Goal: Go to known website: Go to known website

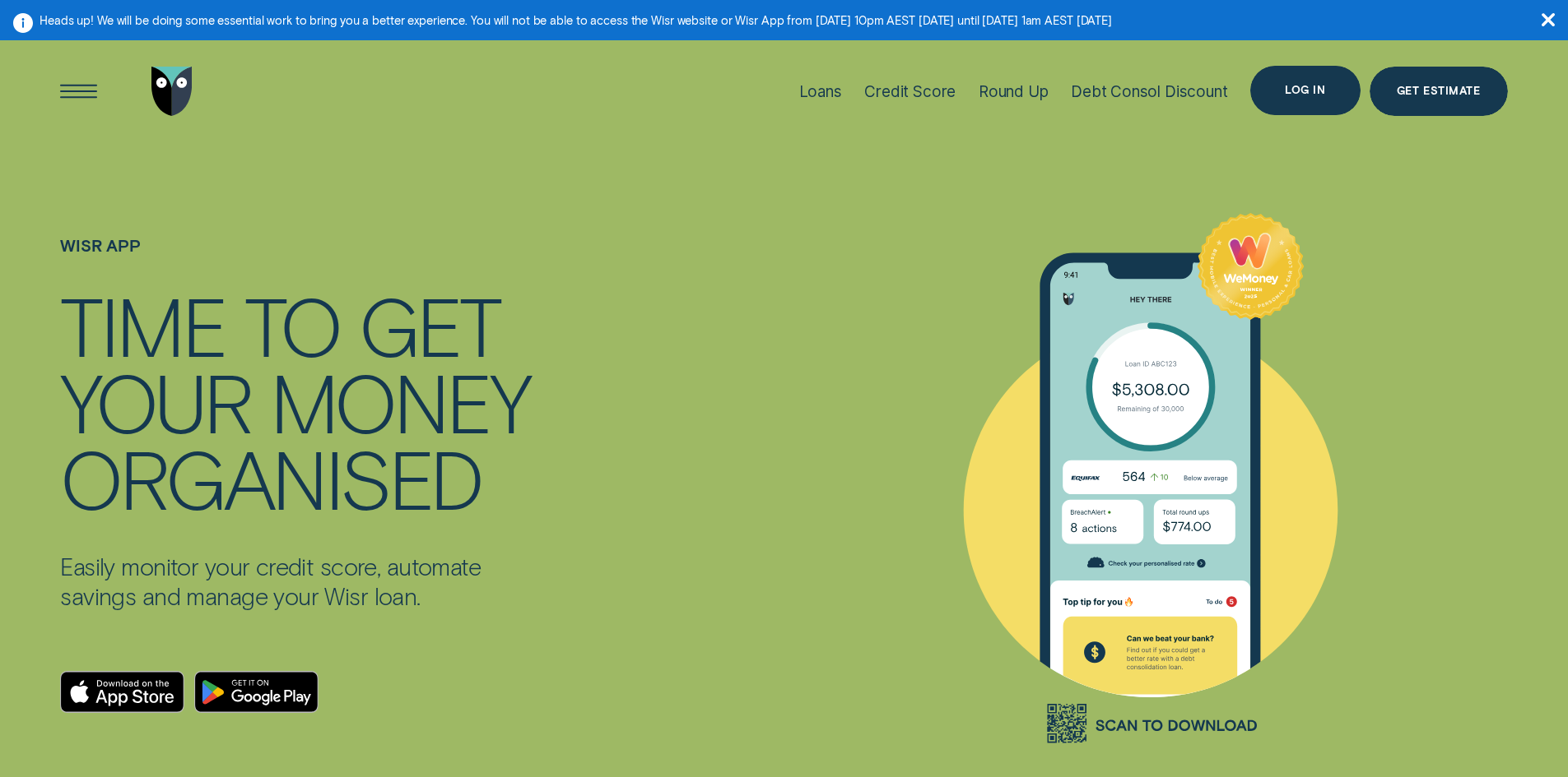
click at [1289, 85] on div "Log in" at bounding box center [1304, 90] width 40 height 10
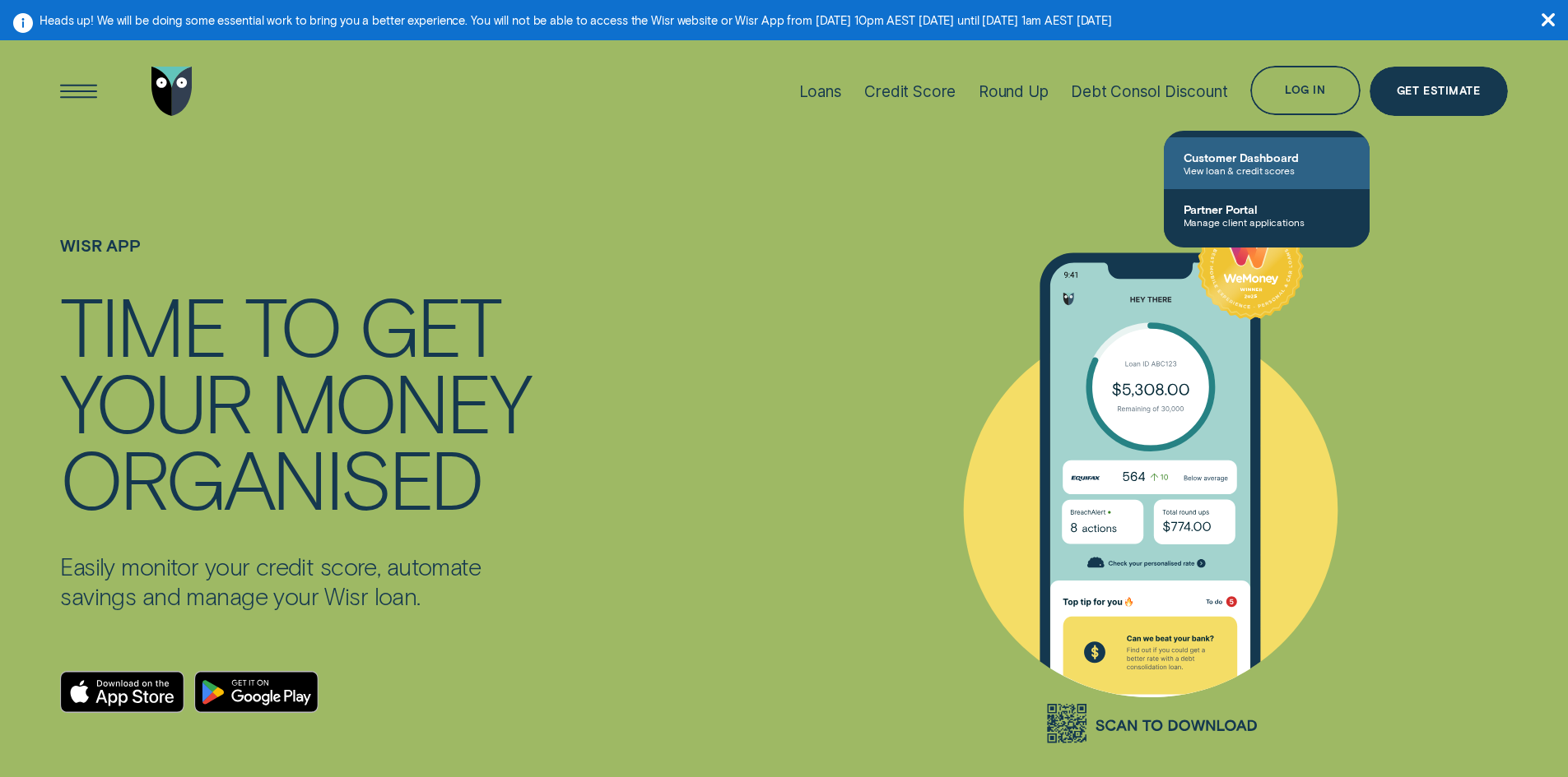
click at [1250, 158] on span "Customer Dashboard" at bounding box center [1266, 158] width 167 height 14
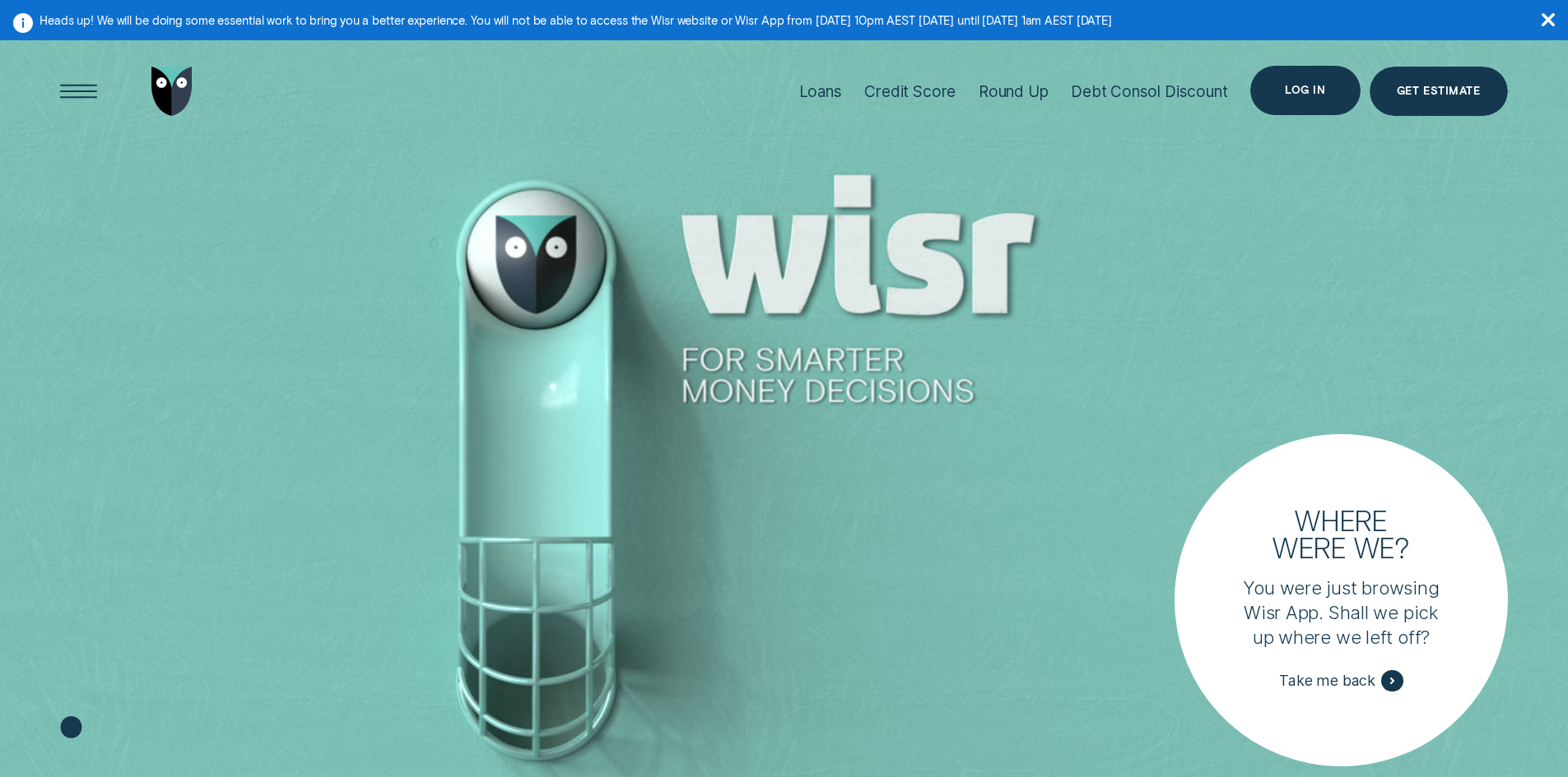
click at [1287, 88] on div "Log in" at bounding box center [1304, 90] width 40 height 10
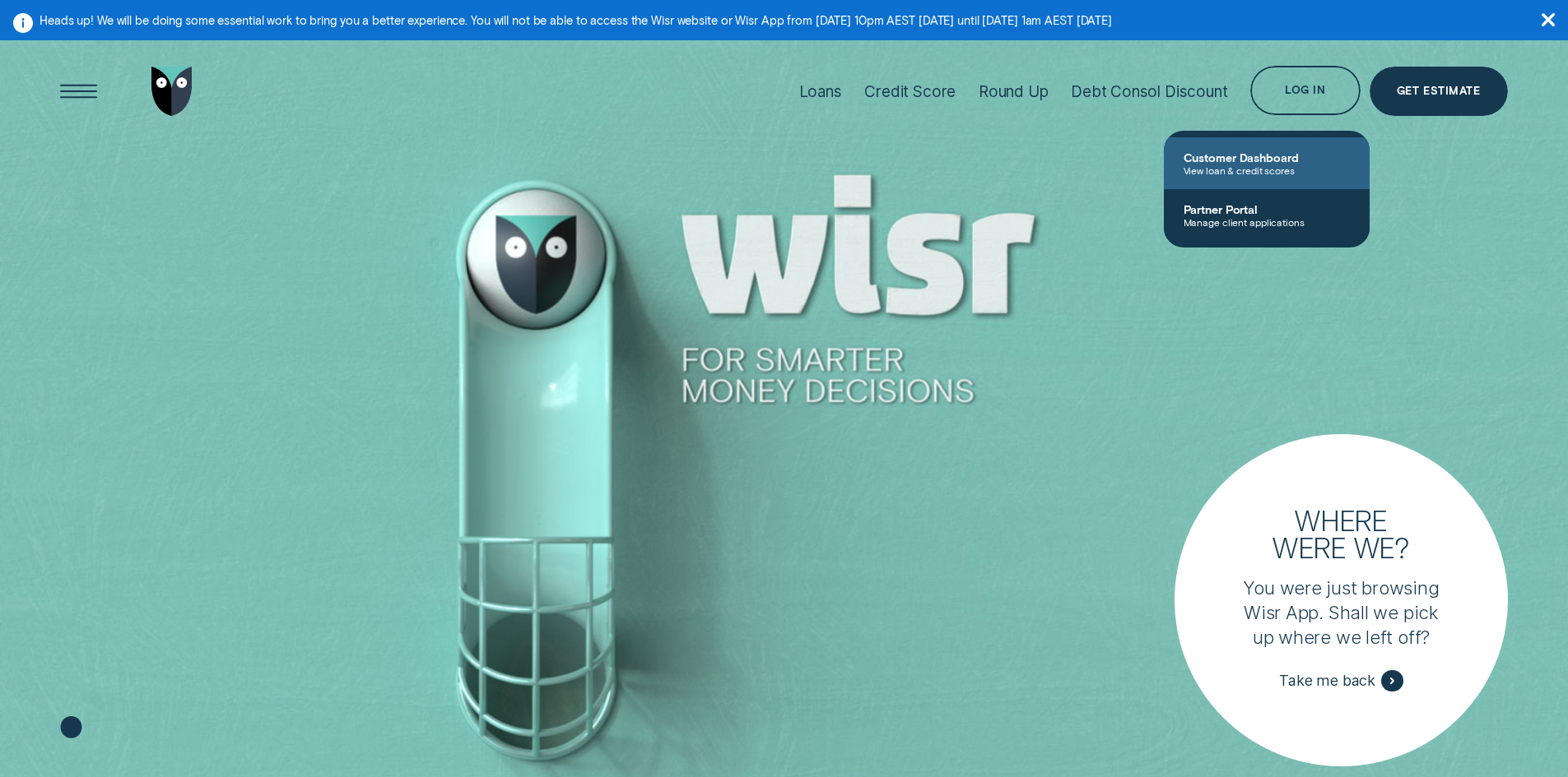
click at [1240, 160] on span "Customer Dashboard" at bounding box center [1266, 158] width 167 height 14
